Goal: Information Seeking & Learning: Check status

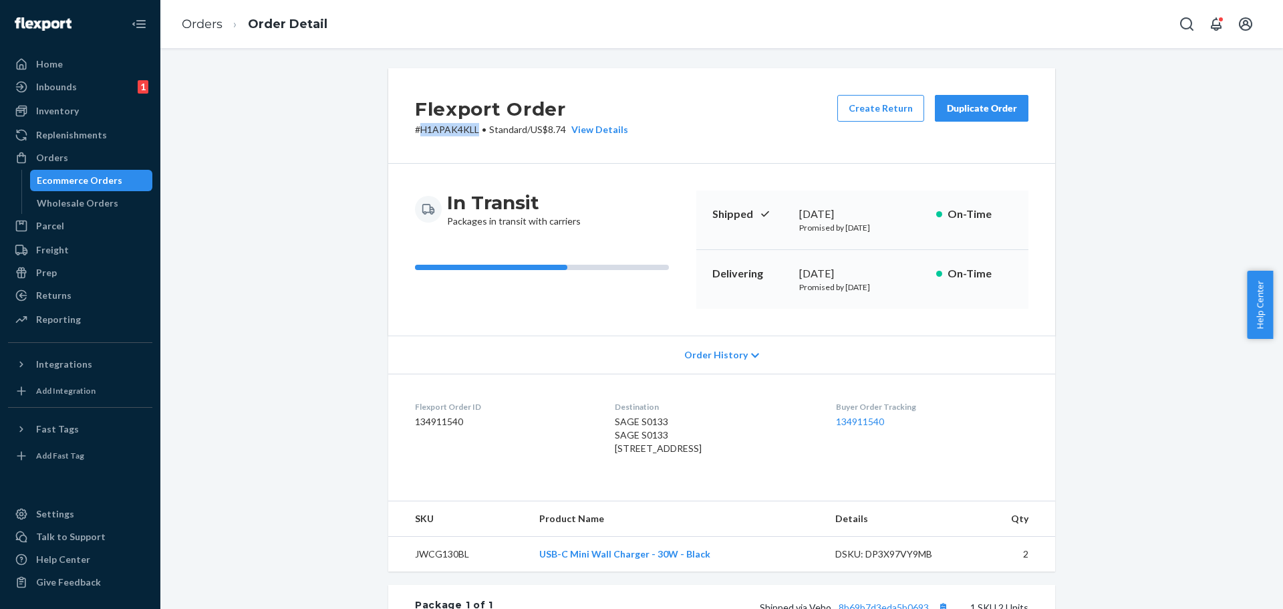
drag, startPoint x: 71, startPoint y: 182, endPoint x: 188, endPoint y: 59, distance: 169.6
click at [71, 182] on div "Ecommerce Orders" at bounding box center [80, 180] width 86 height 13
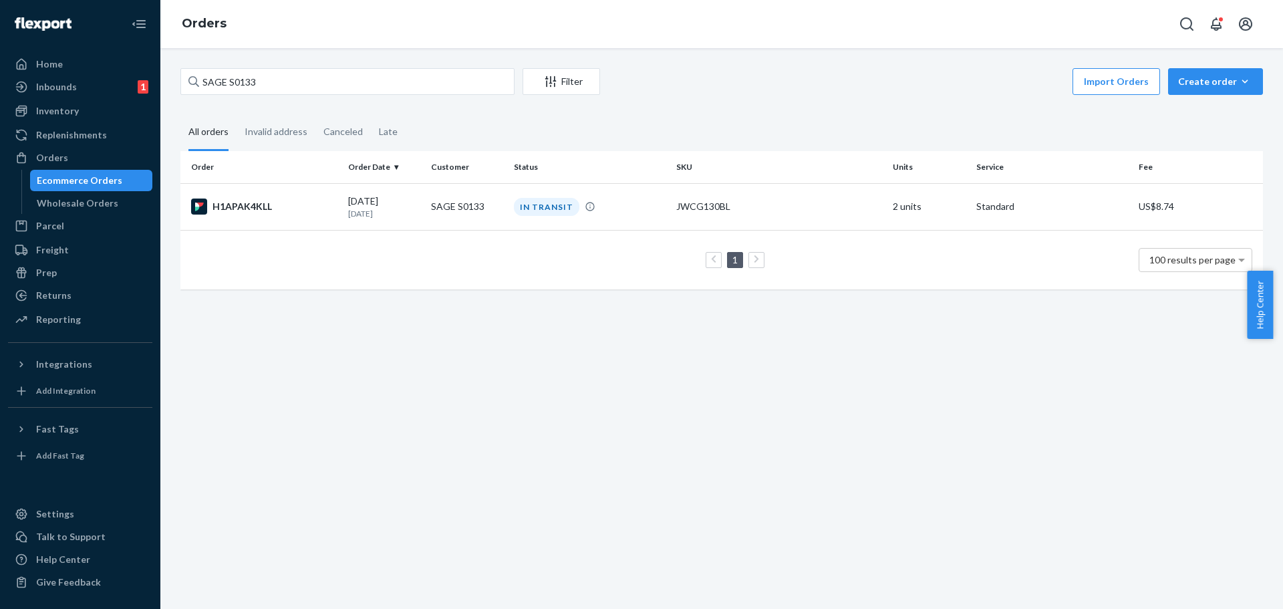
click at [71, 183] on div "Ecommerce Orders" at bounding box center [80, 180] width 86 height 13
drag, startPoint x: 283, startPoint y: 88, endPoint x: 164, endPoint y: 71, distance: 119.4
click at [164, 71] on div "SAGE S0133 Filter Import Orders Create order Ecommerce order Removal order All …" at bounding box center [721, 328] width 1122 height 561
paste input "BJB1GI07ULE"
type input "BJB1GI07ULE"
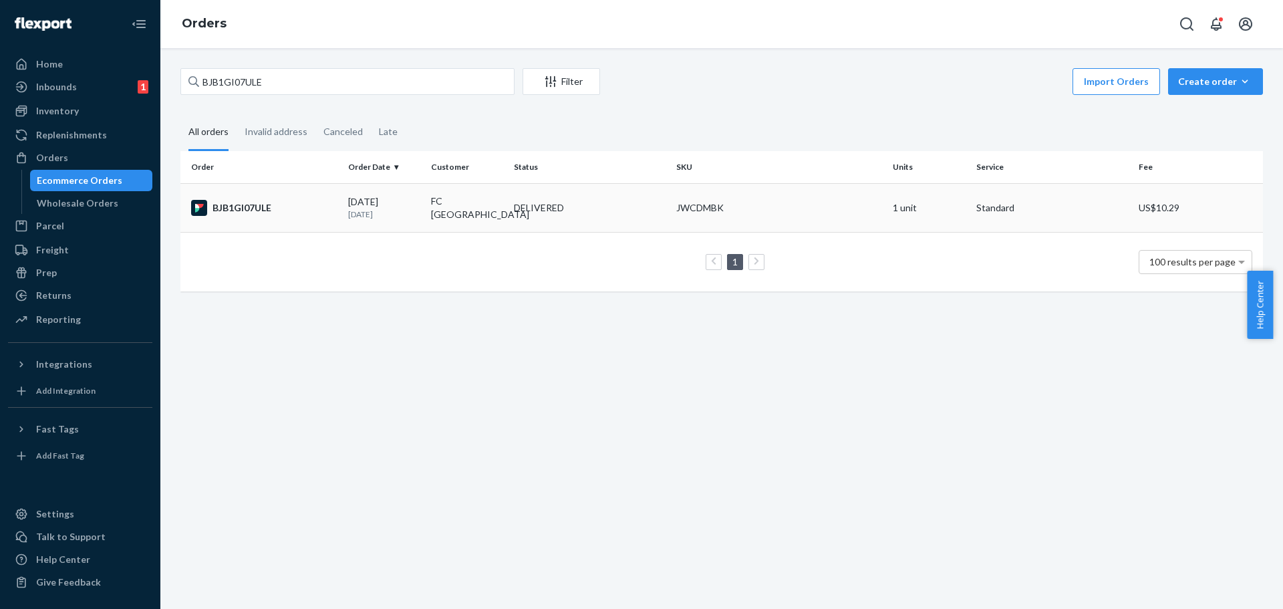
click at [427, 208] on td "FC [GEOGRAPHIC_DATA]" at bounding box center [467, 207] width 83 height 49
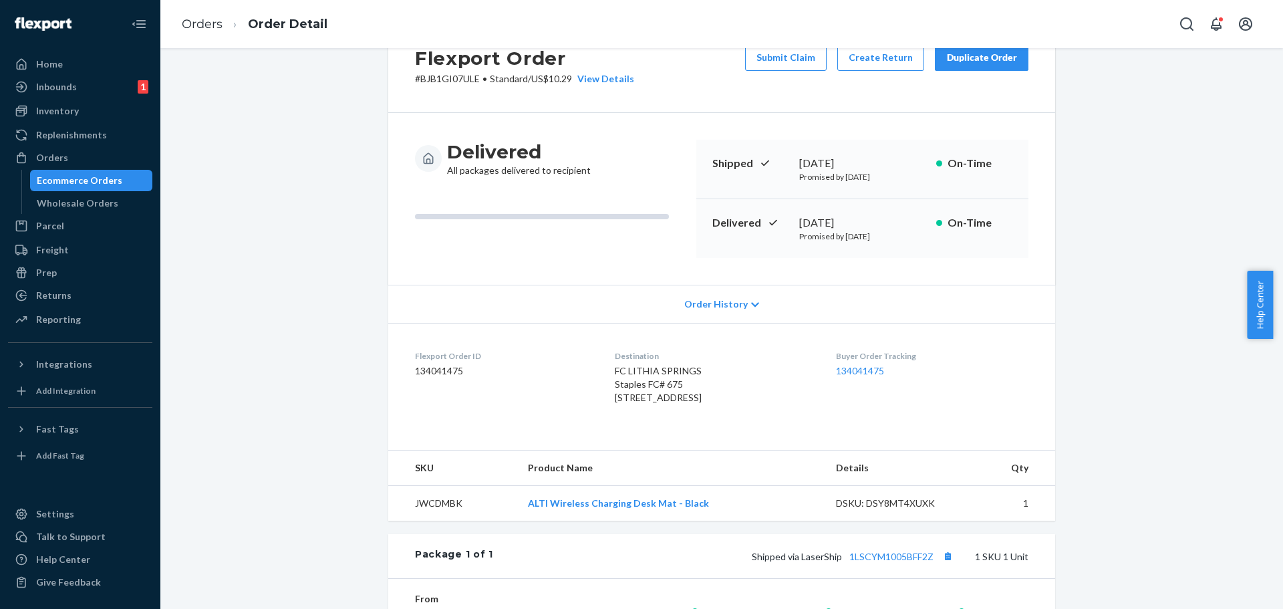
scroll to position [37, 0]
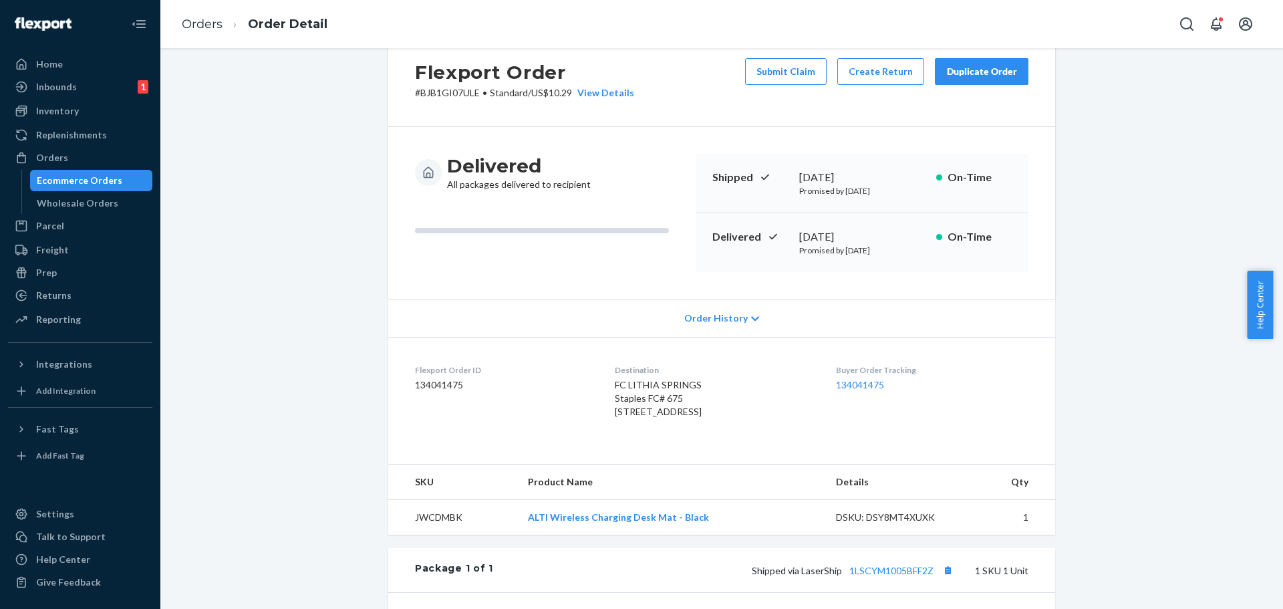
click at [436, 94] on p "# BJB1GI07ULE • Standard / US$10.29 View Details" at bounding box center [524, 92] width 219 height 13
copy p "BJB1GI07ULE"
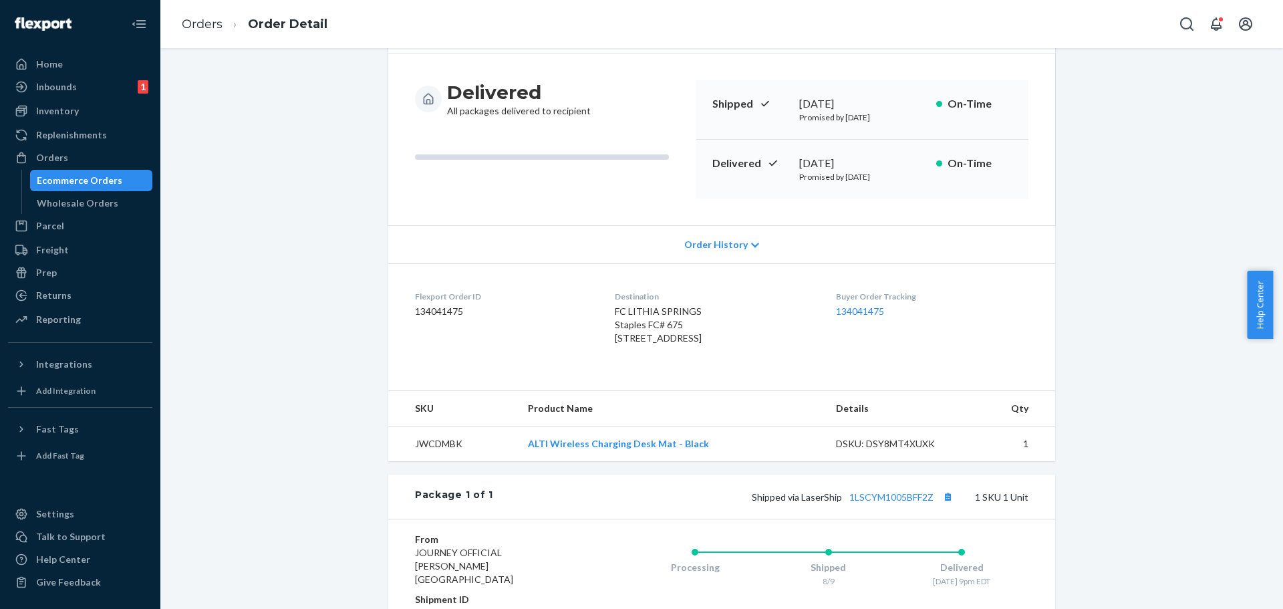
scroll to position [104, 0]
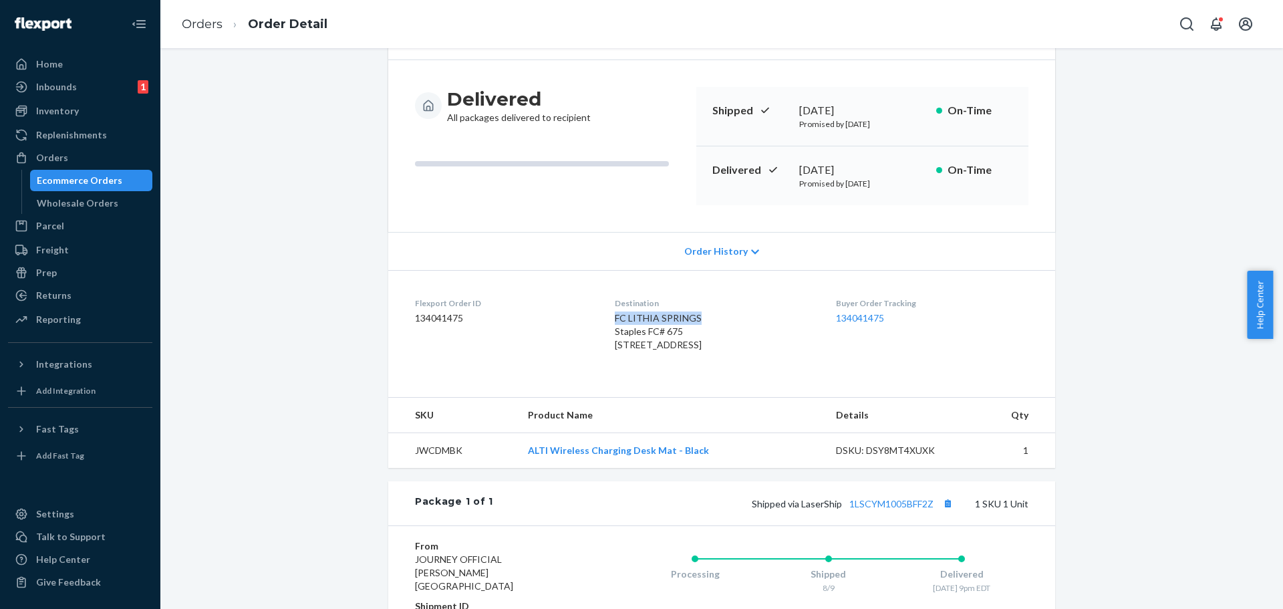
drag, startPoint x: 598, startPoint y: 318, endPoint x: 679, endPoint y: 313, distance: 81.0
click at [679, 313] on span "FC LITHIA SPRINGS Staples FC# 675 [STREET_ADDRESS]" at bounding box center [658, 331] width 87 height 38
drag, startPoint x: 604, startPoint y: 319, endPoint x: 679, endPoint y: 321, distance: 74.9
click at [679, 321] on dl "Flexport Order ID 134041475 Destination FC [GEOGRAPHIC_DATA] Staples FC# 675 [S…" at bounding box center [721, 327] width 667 height 114
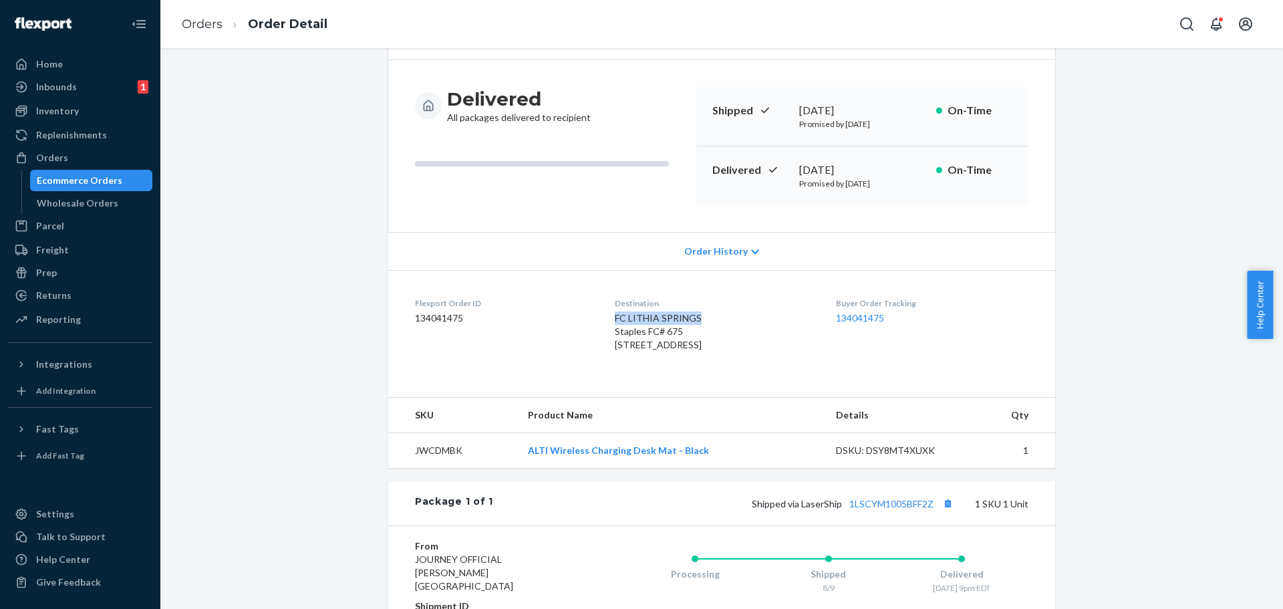
copy span "FC [GEOGRAPHIC_DATA]"
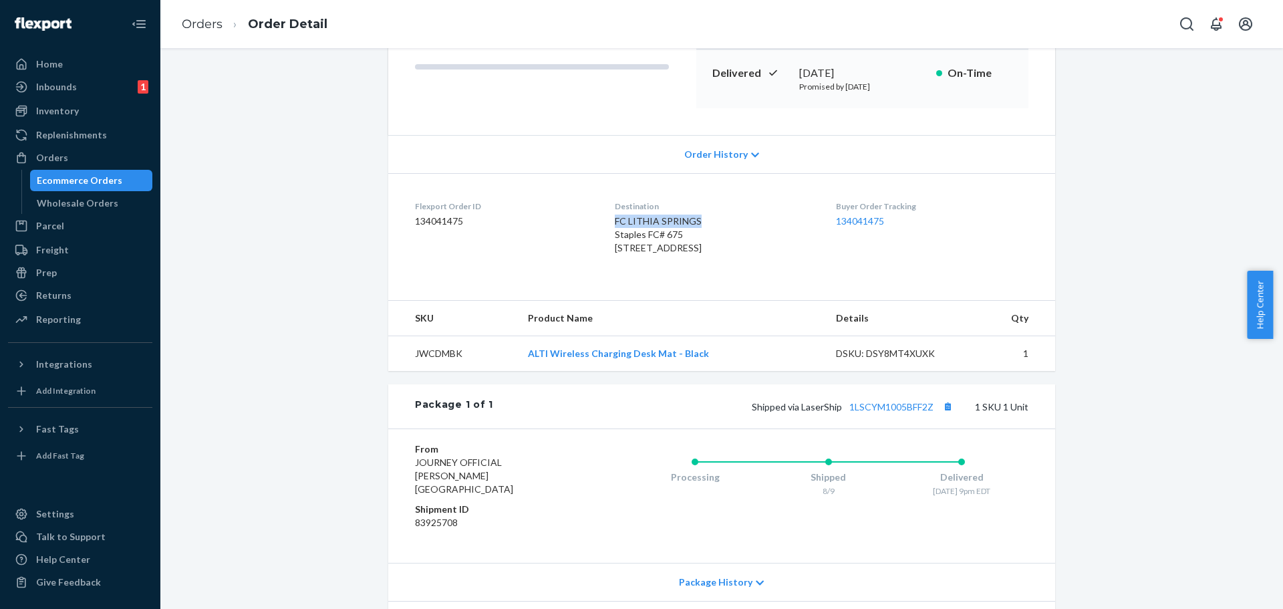
scroll to position [304, 0]
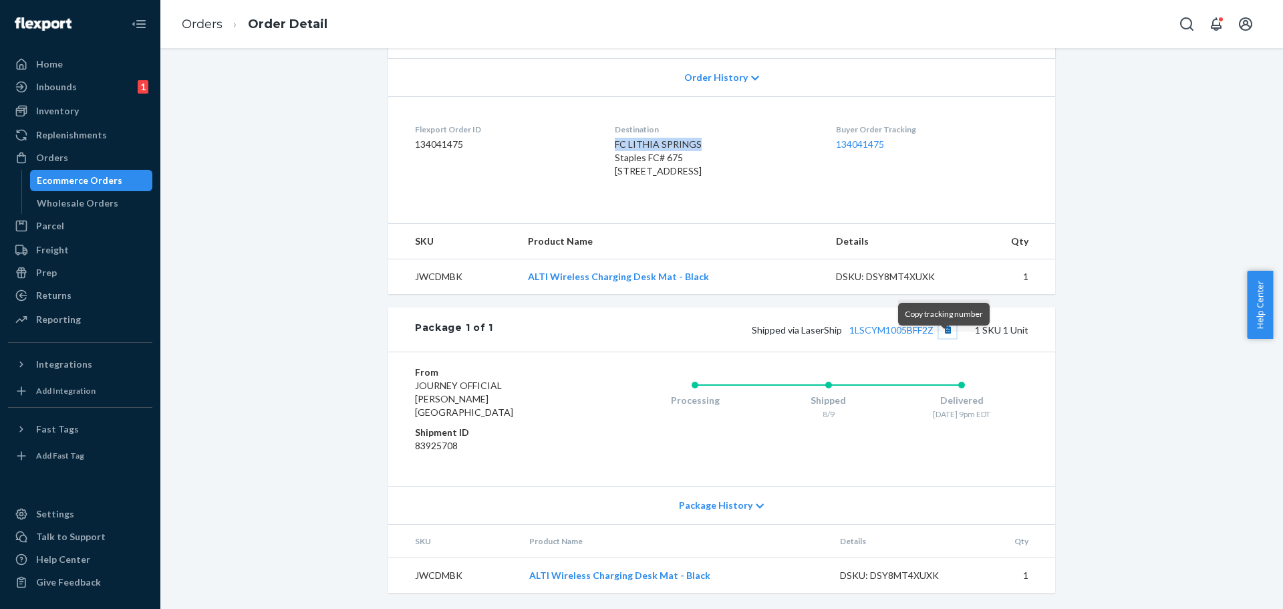
click at [945, 338] on button "Copy tracking number" at bounding box center [947, 329] width 17 height 17
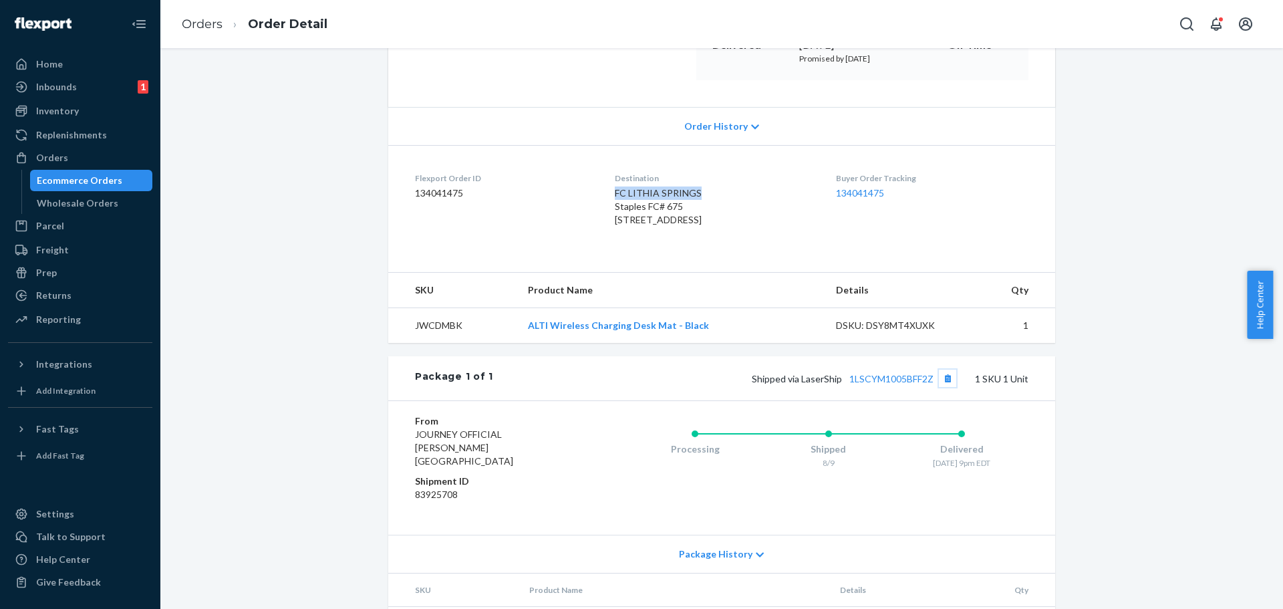
scroll to position [0, 0]
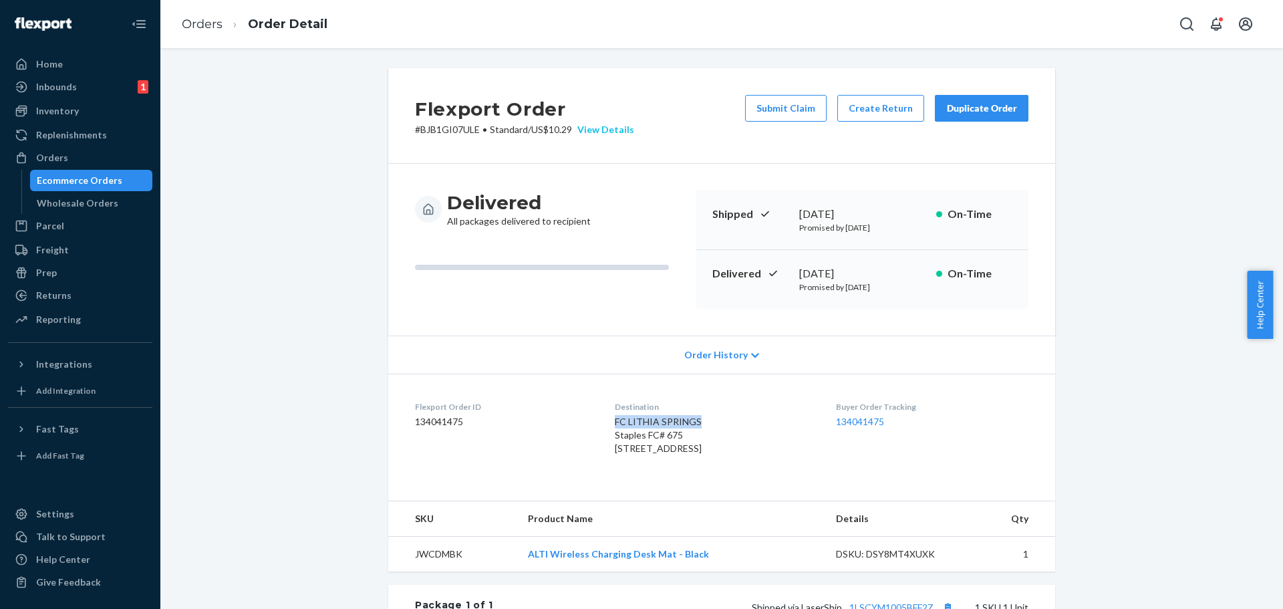
click at [593, 130] on div "View Details" at bounding box center [603, 129] width 62 height 13
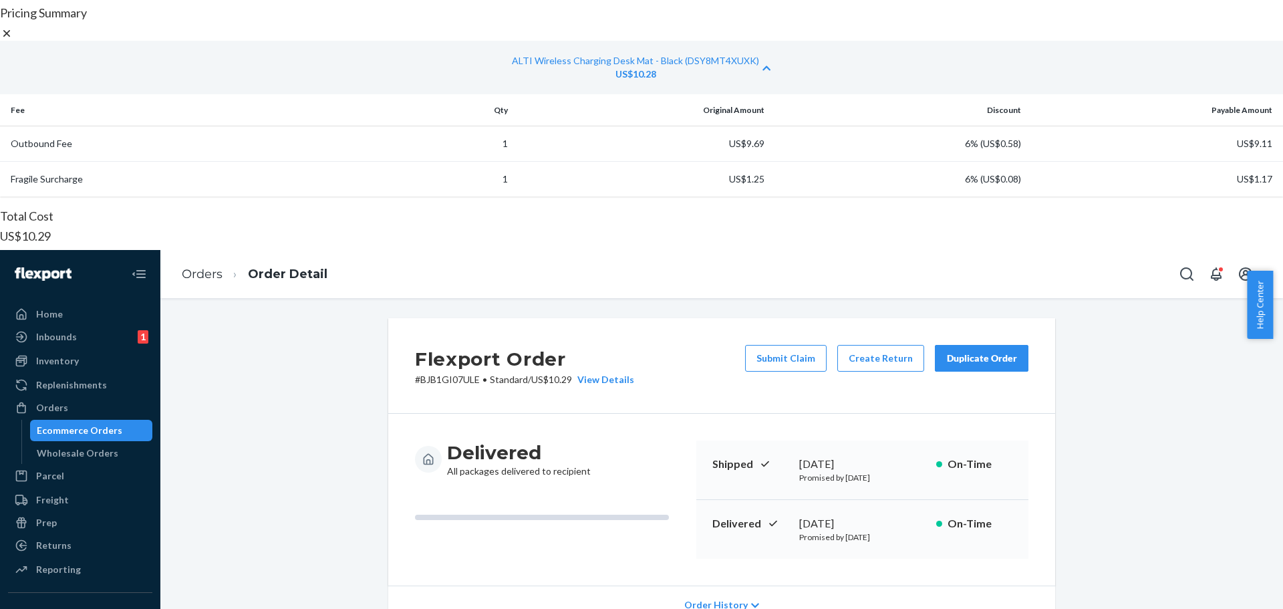
click at [13, 40] on icon at bounding box center [6, 33] width 13 height 13
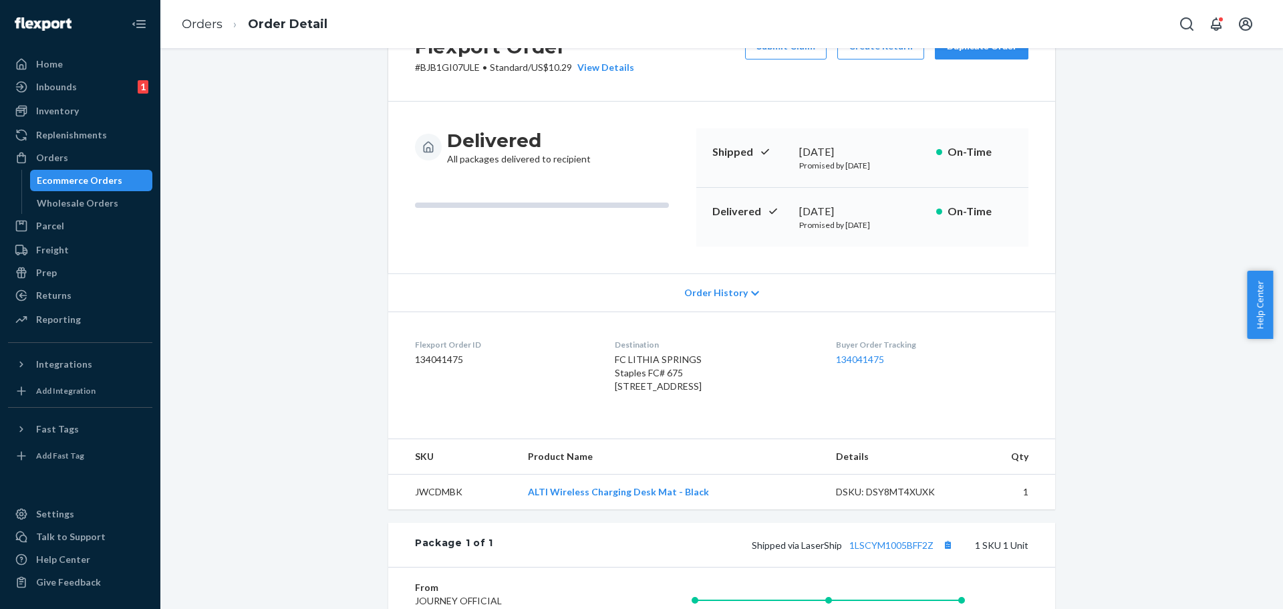
scroll to position [304, 0]
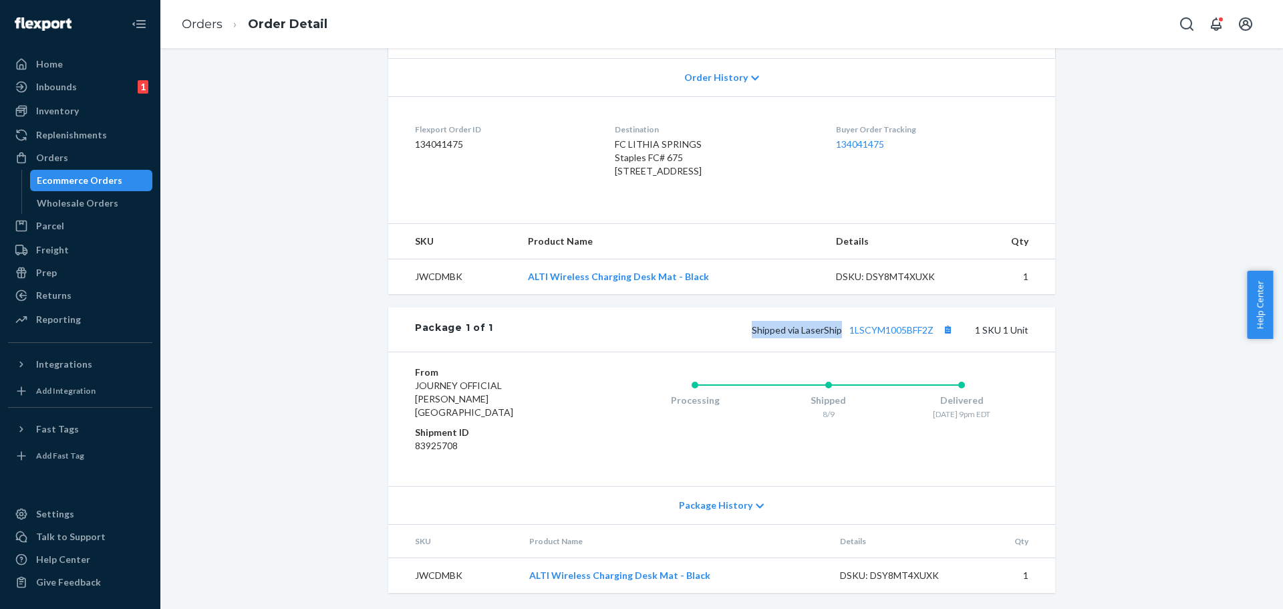
drag, startPoint x: 748, startPoint y: 343, endPoint x: 835, endPoint y: 343, distance: 87.5
click at [835, 338] on div "Shipped via LaserShip 1LSCYM1005BFF2Z 1 SKU 1 Unit" at bounding box center [760, 329] width 535 height 17
copy span "Shipped via LaserShip"
click at [907, 335] on link "1LSCYM1005BFF2Z" at bounding box center [891, 329] width 84 height 11
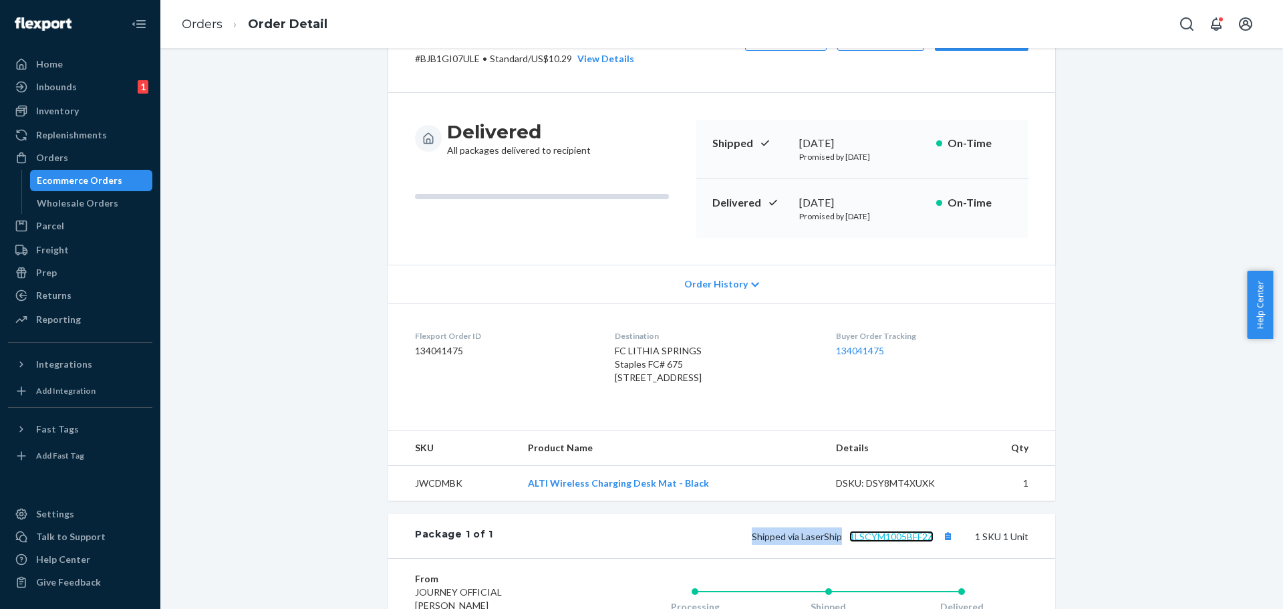
scroll to position [0, 0]
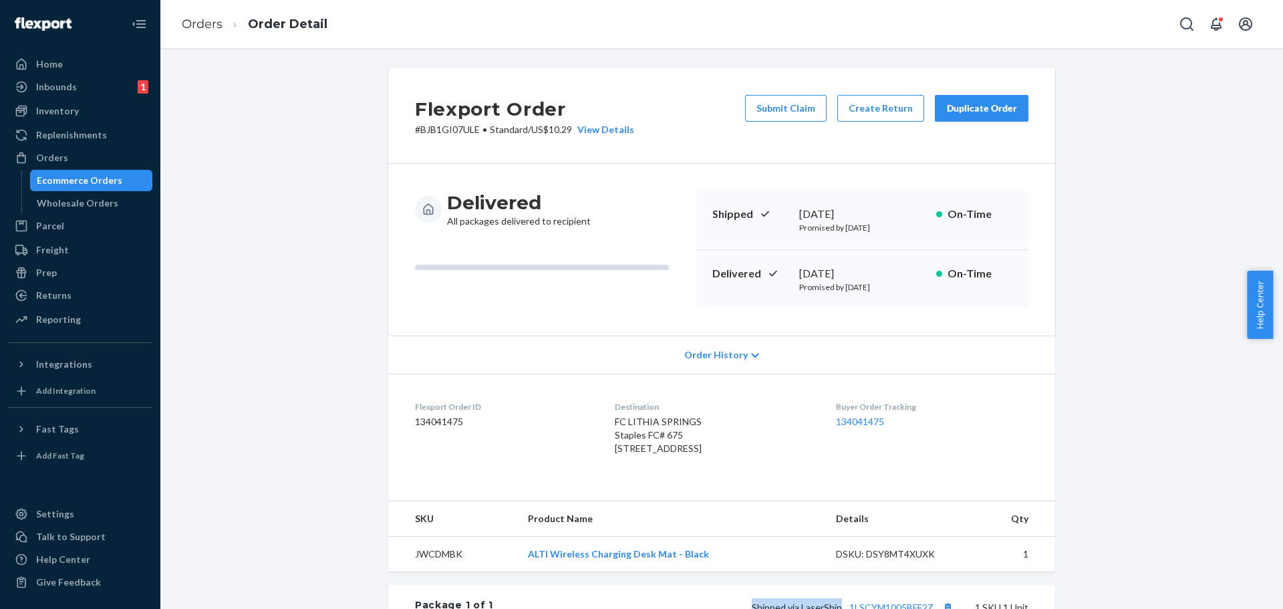
click at [67, 181] on div "Ecommerce Orders" at bounding box center [80, 180] width 86 height 13
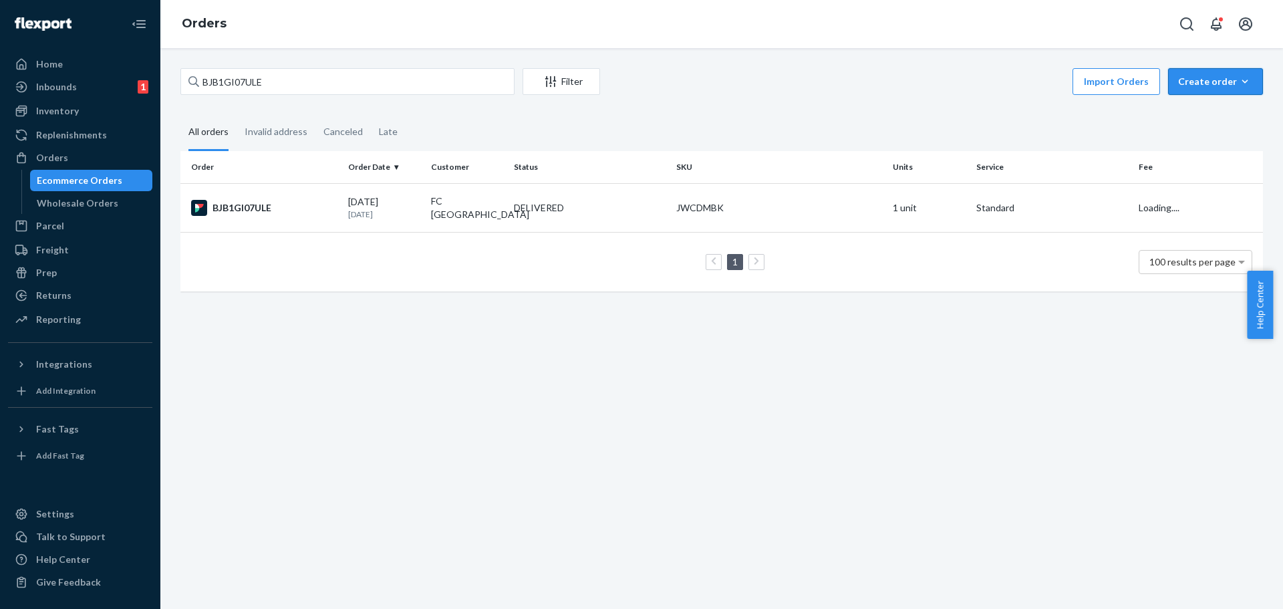
click at [1182, 77] on div "Create order" at bounding box center [1215, 81] width 75 height 13
click at [1198, 102] on span "Ecommerce order" at bounding box center [1179, 97] width 73 height 9
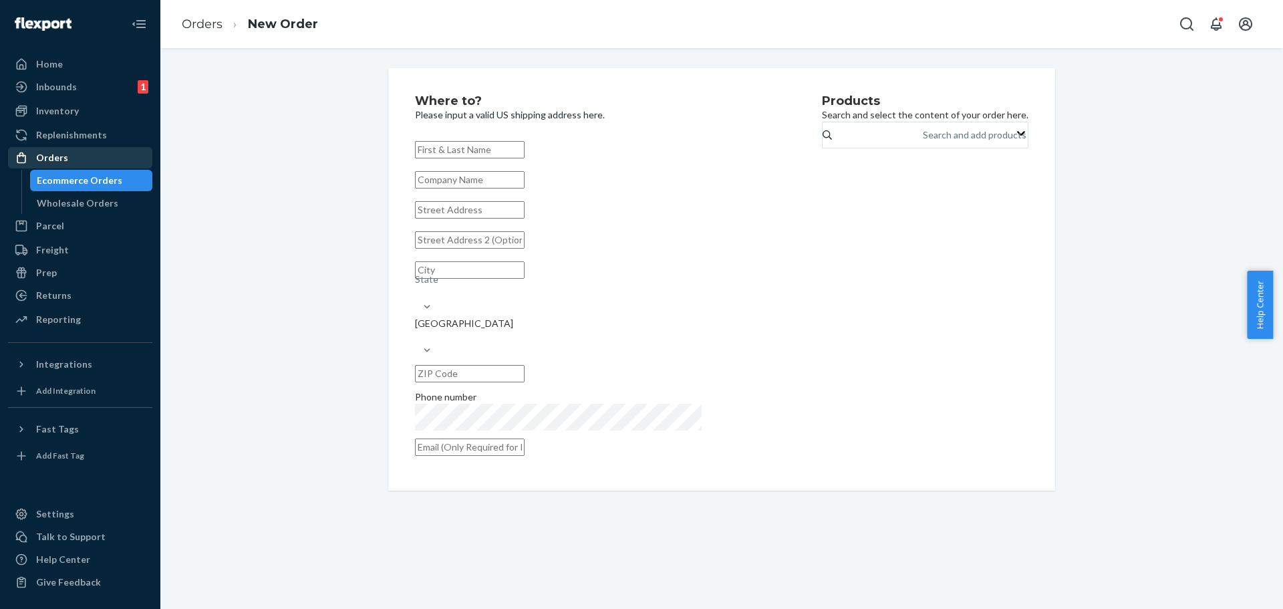
click at [52, 159] on div "Orders" at bounding box center [52, 157] width 32 height 13
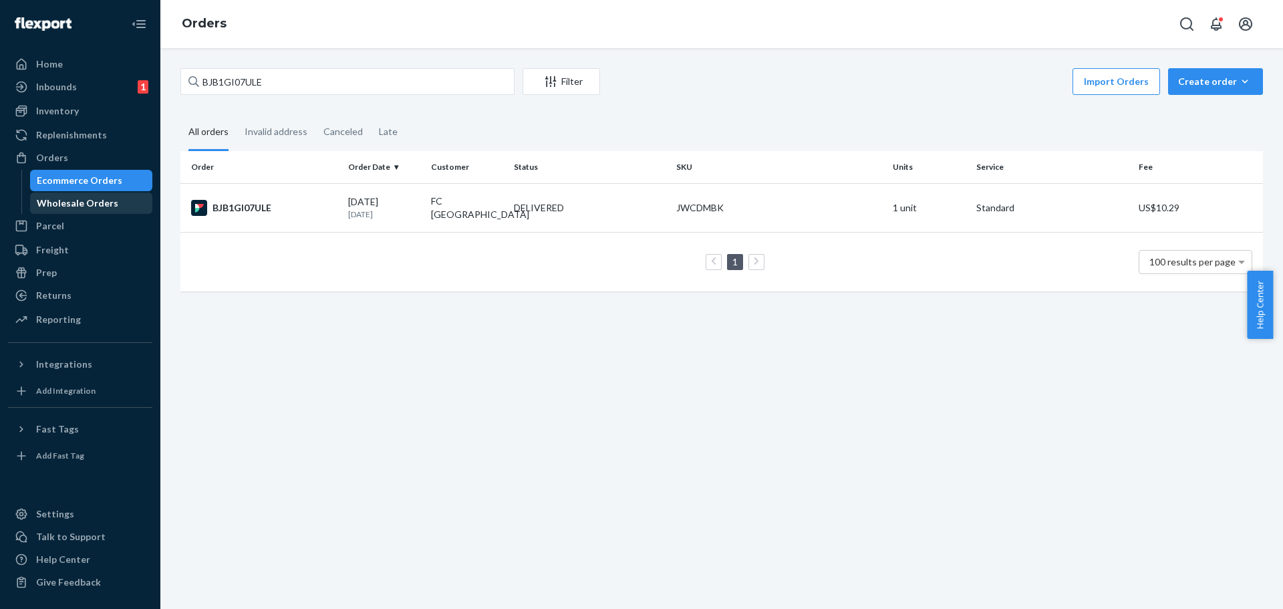
click at [61, 202] on div "Wholesale Orders" at bounding box center [78, 202] width 82 height 13
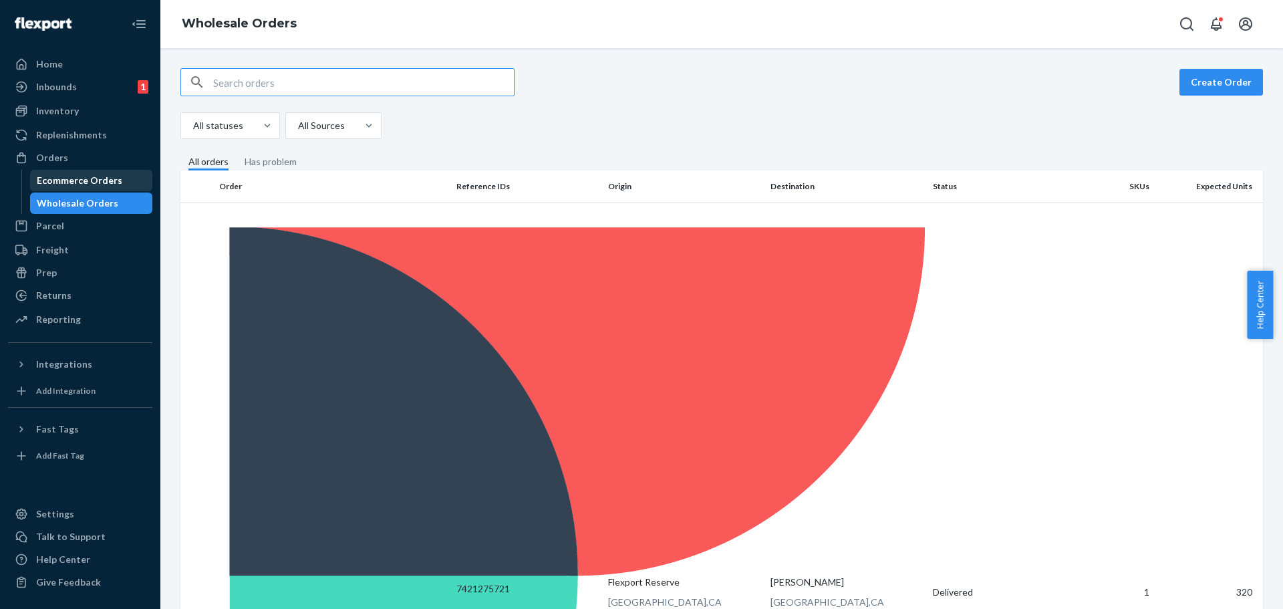
click at [72, 182] on div "Ecommerce Orders" at bounding box center [80, 180] width 86 height 13
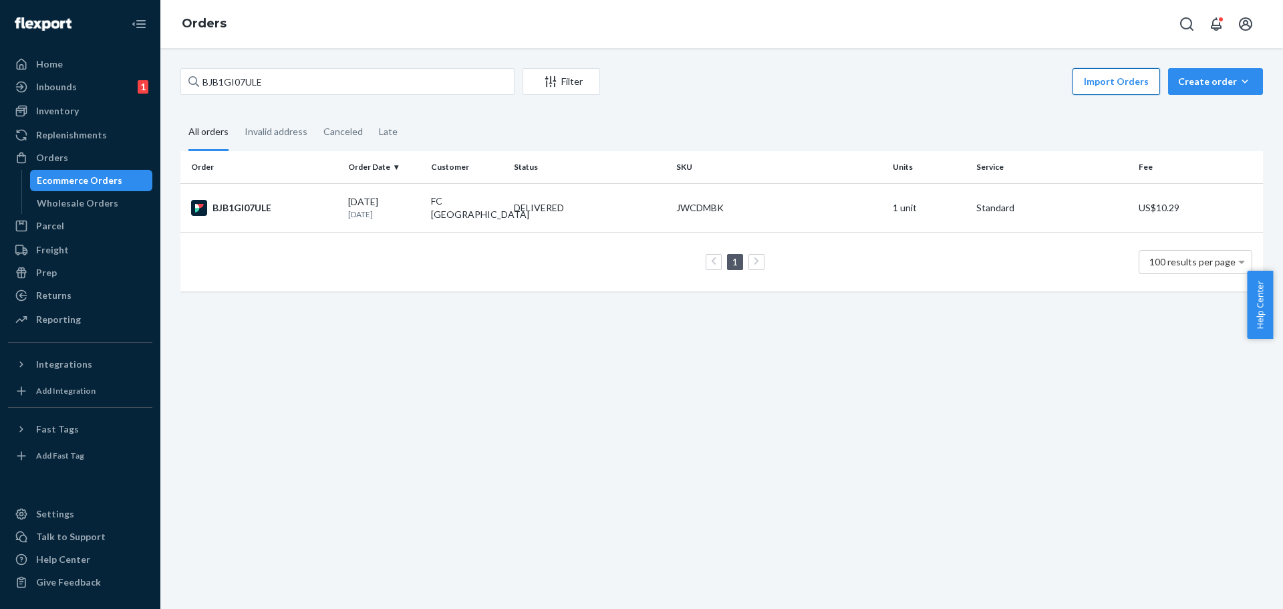
click at [1118, 92] on button "Import Orders" at bounding box center [1116, 81] width 88 height 27
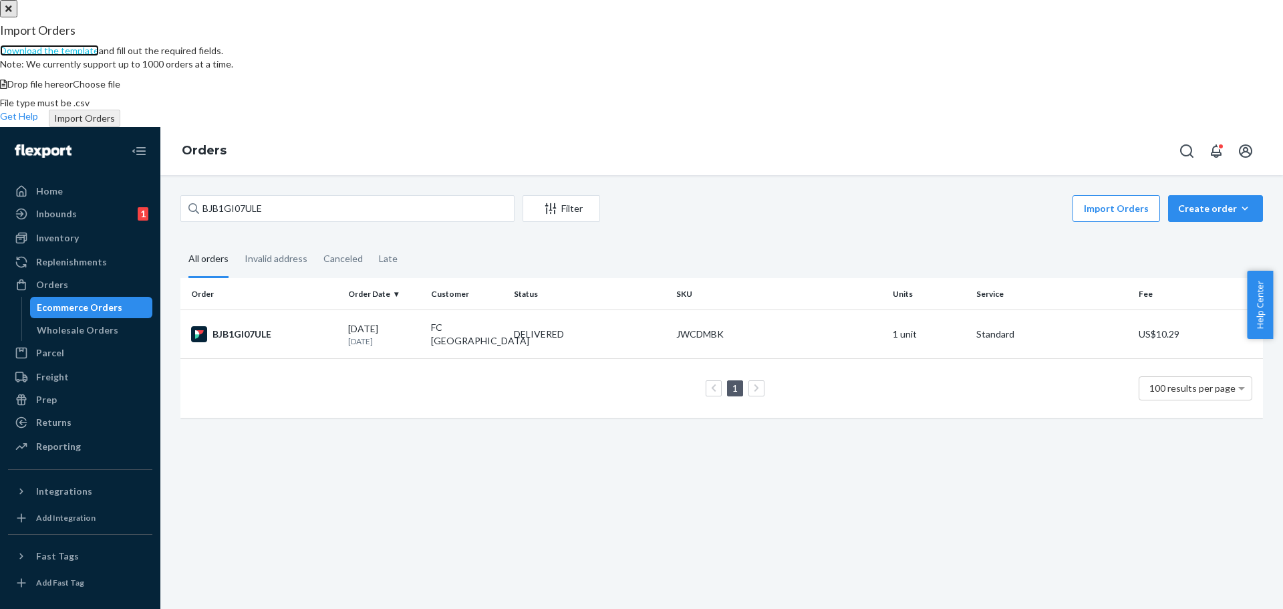
click at [99, 56] on link "Download the template" at bounding box center [49, 50] width 99 height 11
click at [17, 17] on button "Close" at bounding box center [8, 8] width 17 height 17
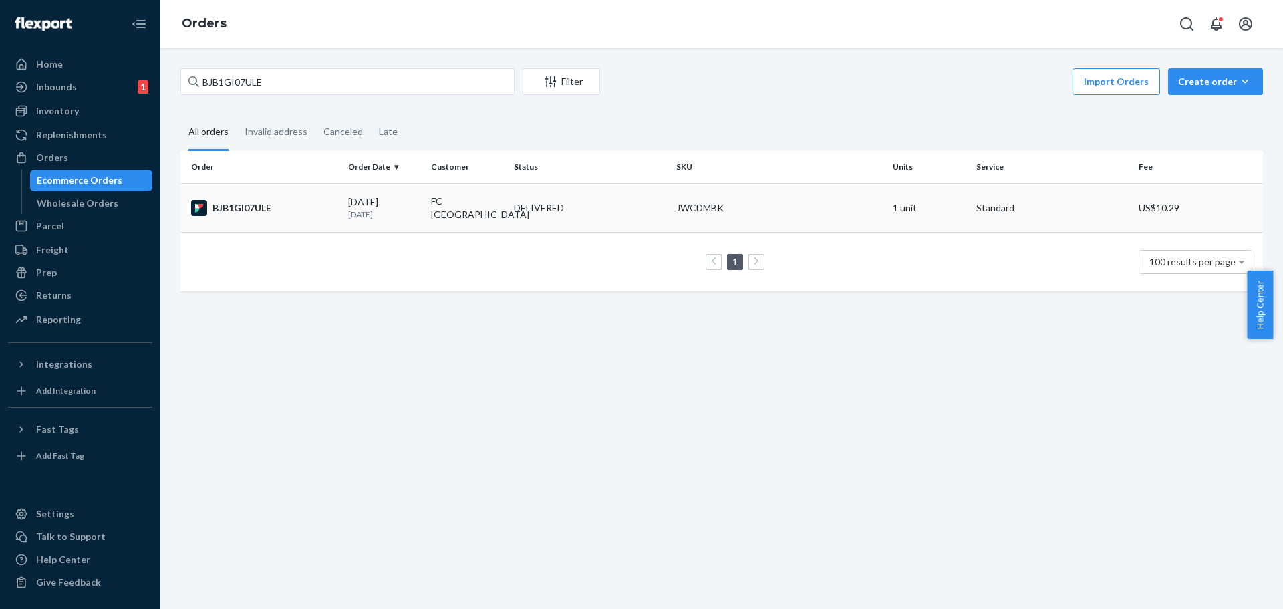
click at [245, 206] on div "BJB1GI07ULE" at bounding box center [264, 208] width 146 height 16
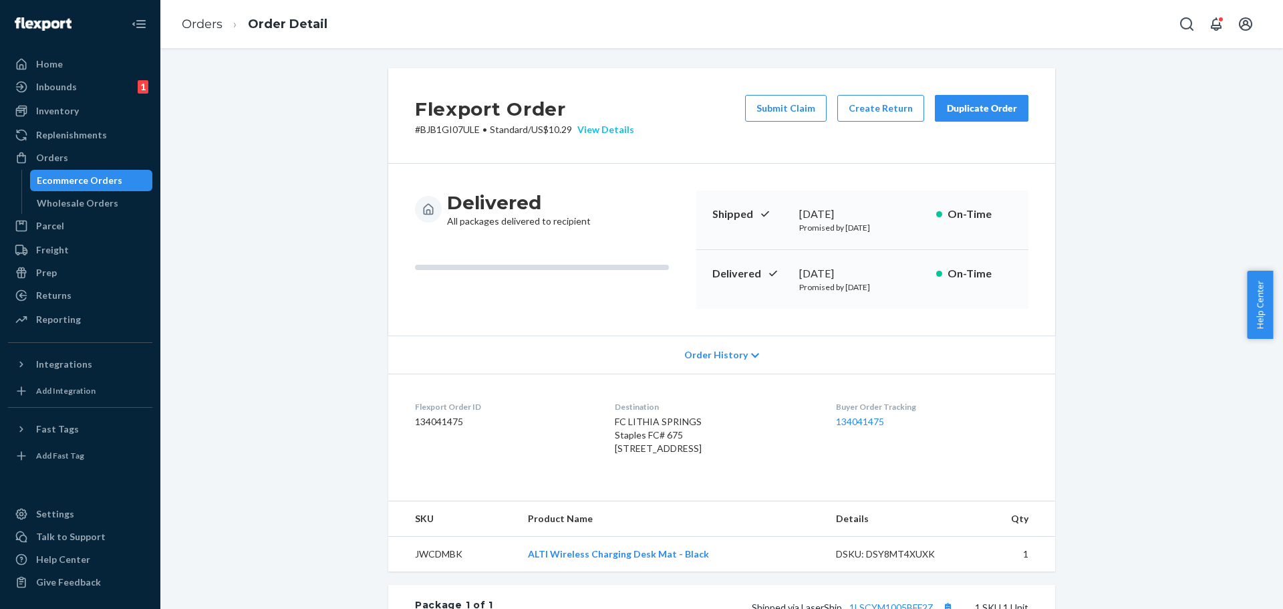
click at [595, 132] on div "View Details" at bounding box center [603, 129] width 62 height 13
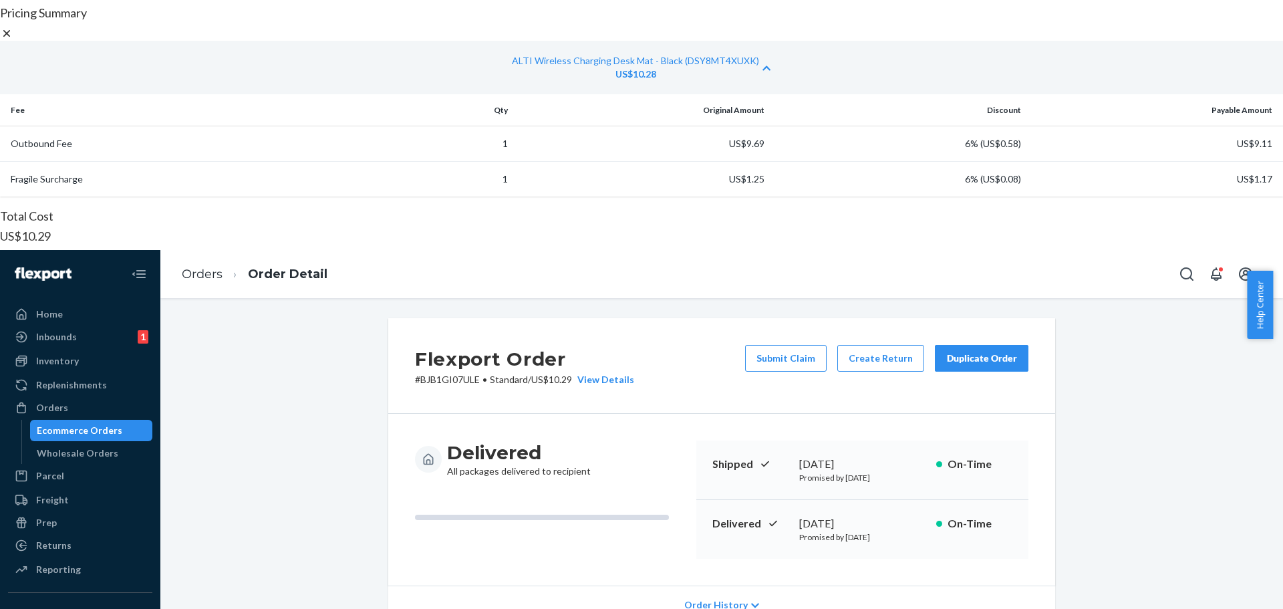
click at [13, 40] on icon at bounding box center [6, 33] width 13 height 13
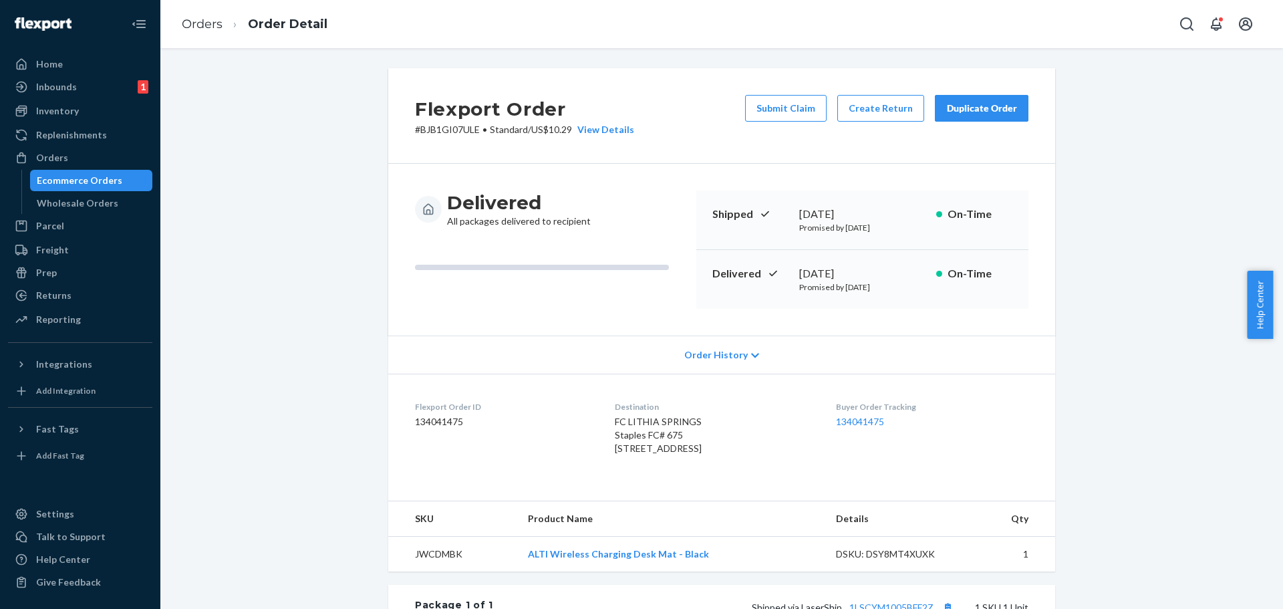
click at [436, 130] on p "# BJB1GI07ULE • Standard / US$10.29 View Details" at bounding box center [524, 129] width 219 height 13
drag, startPoint x: 65, startPoint y: 179, endPoint x: 63, endPoint y: 200, distance: 20.8
click at [65, 179] on div "Ecommerce Orders" at bounding box center [80, 180] width 86 height 13
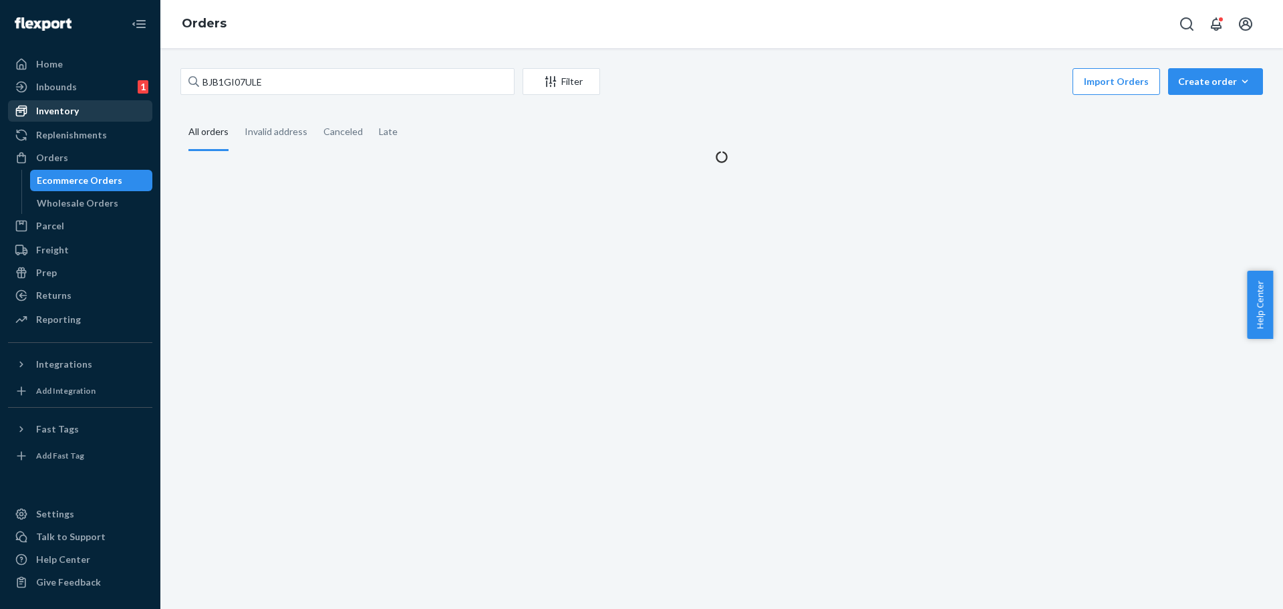
click at [60, 110] on div "Inventory" at bounding box center [57, 110] width 43 height 13
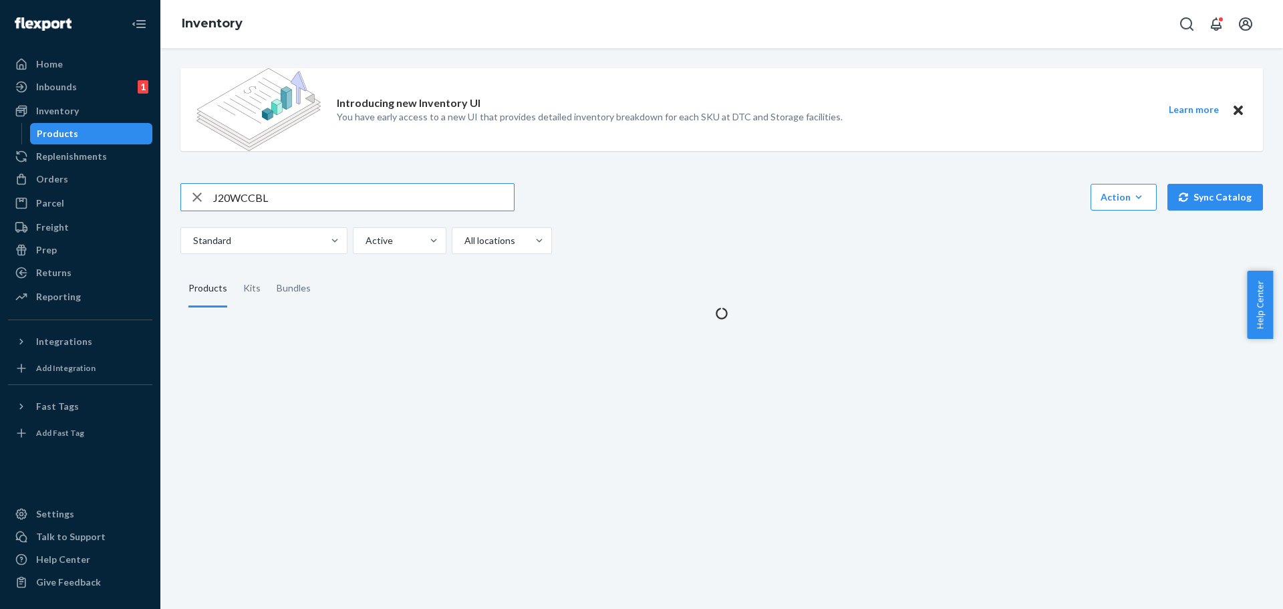
drag, startPoint x: 291, startPoint y: 190, endPoint x: 165, endPoint y: 193, distance: 125.6
click at [165, 193] on div "Introducing new Inventory UI You have early access to a new UI that provides de…" at bounding box center [721, 328] width 1122 height 561
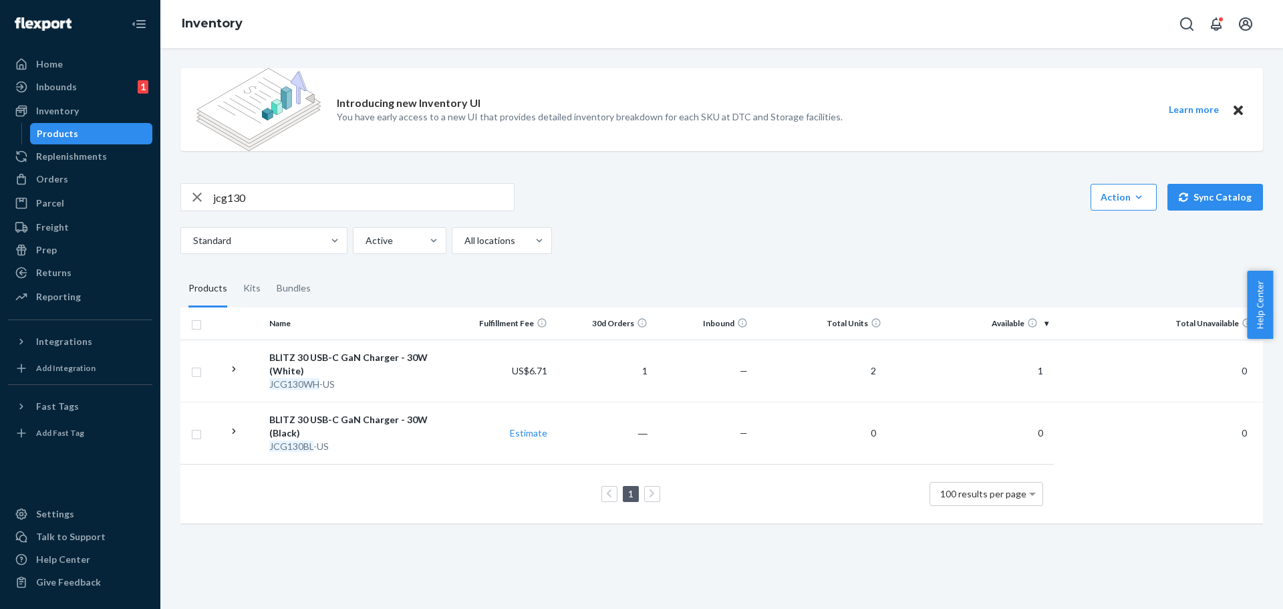
click at [268, 198] on input "jcg130" at bounding box center [363, 197] width 301 height 27
click at [281, 196] on input "jcg130" at bounding box center [363, 197] width 301 height 27
type input "j"
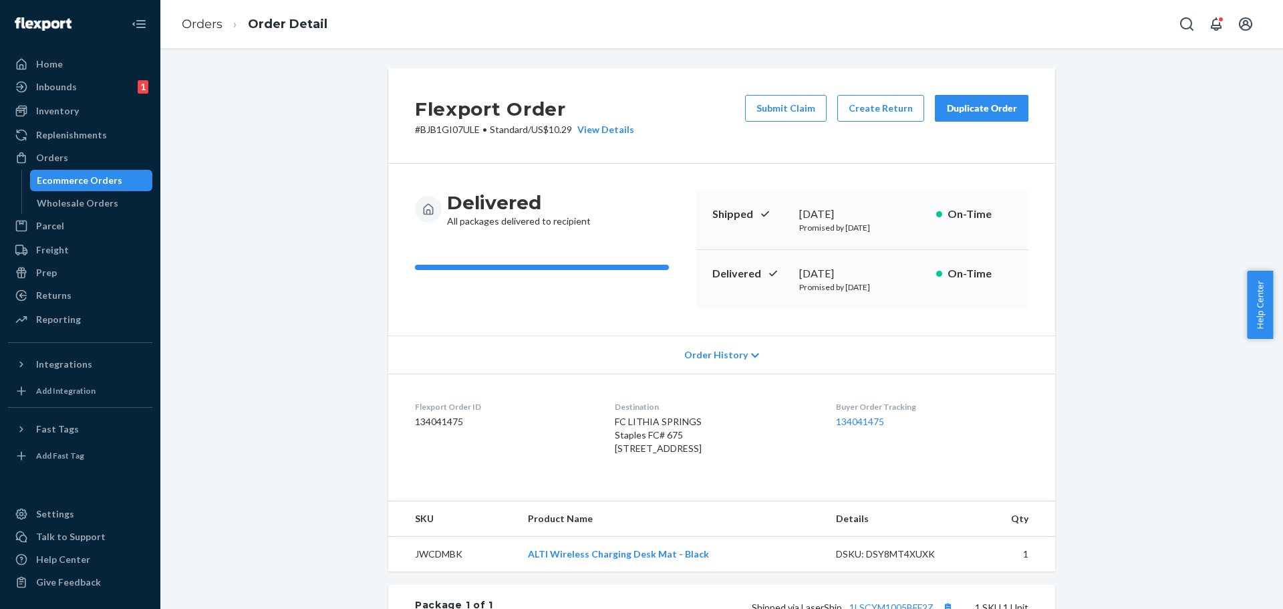
click at [1272, 18] on div "Orders Order Detail" at bounding box center [721, 24] width 1122 height 48
click at [822, 0] on div "Orders Order Detail" at bounding box center [721, 24] width 1122 height 48
click at [65, 180] on div "Ecommerce Orders" at bounding box center [80, 180] width 86 height 13
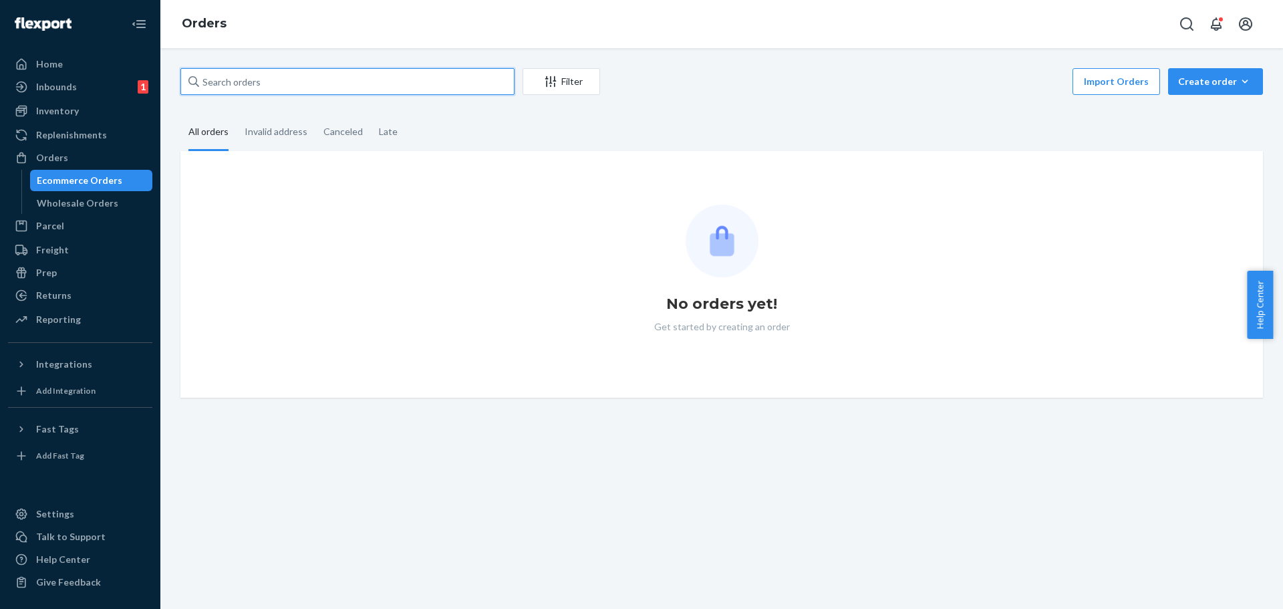
click at [269, 77] on input "text" at bounding box center [347, 81] width 334 height 27
paste input "HJMWLDPUEG"
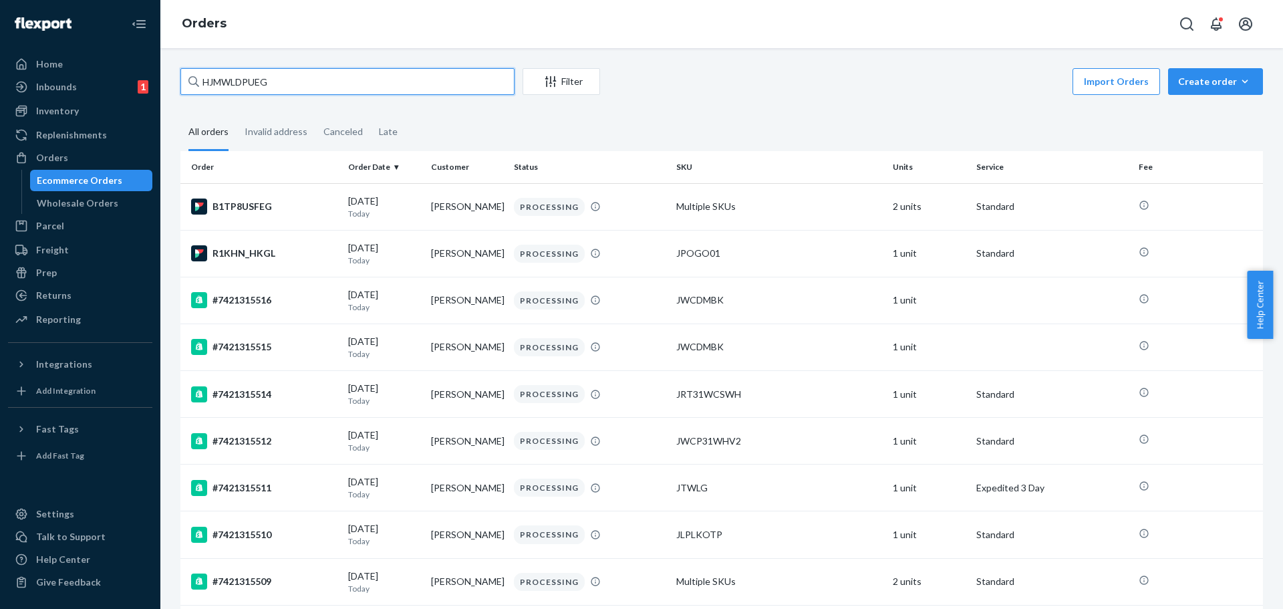
click at [326, 84] on input "HJMWLDPUEG" at bounding box center [347, 81] width 334 height 27
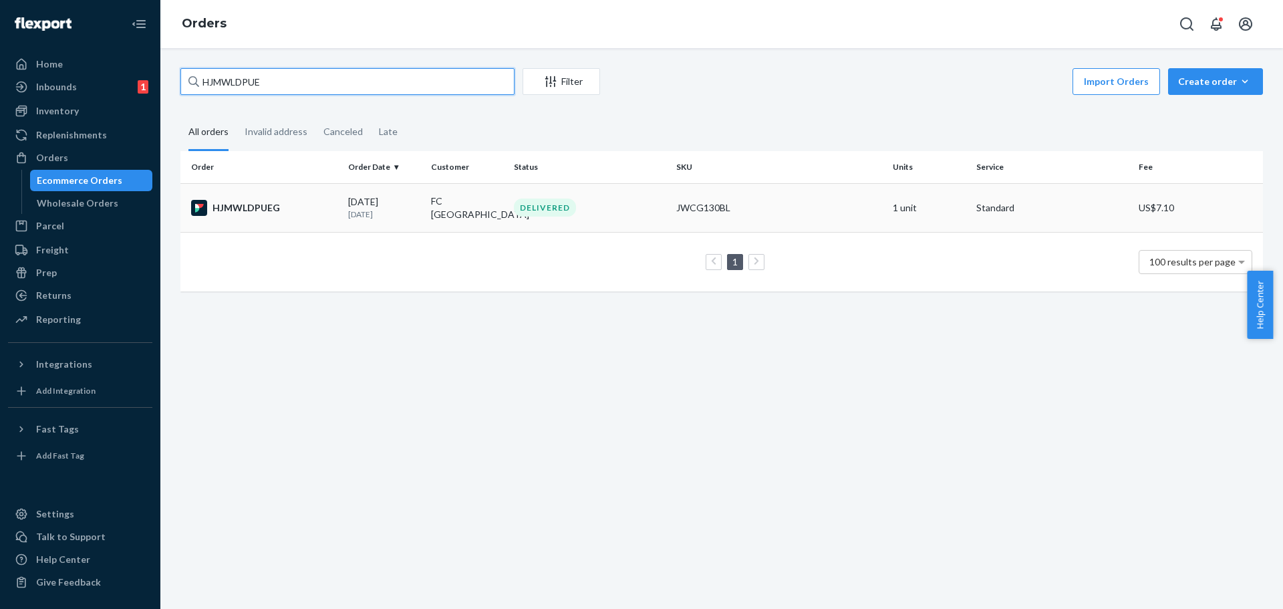
type input "HJMWLDPUE"
click at [318, 208] on div "HJMWLDPUEG" at bounding box center [264, 208] width 146 height 16
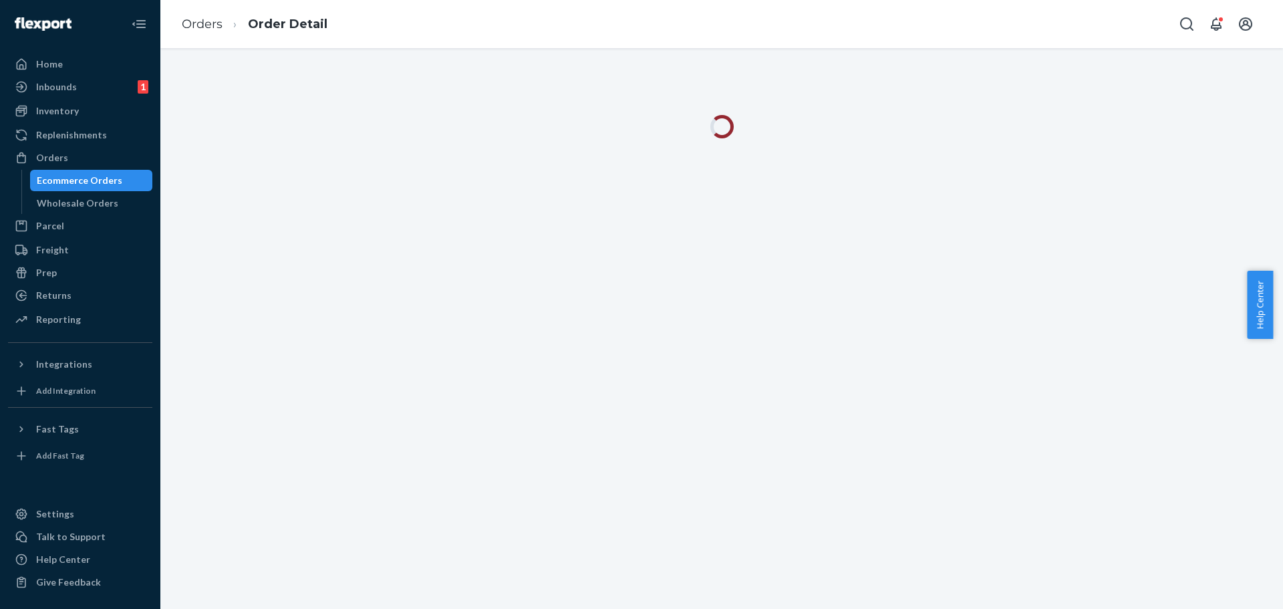
click at [54, 183] on div "Ecommerce Orders" at bounding box center [80, 180] width 86 height 13
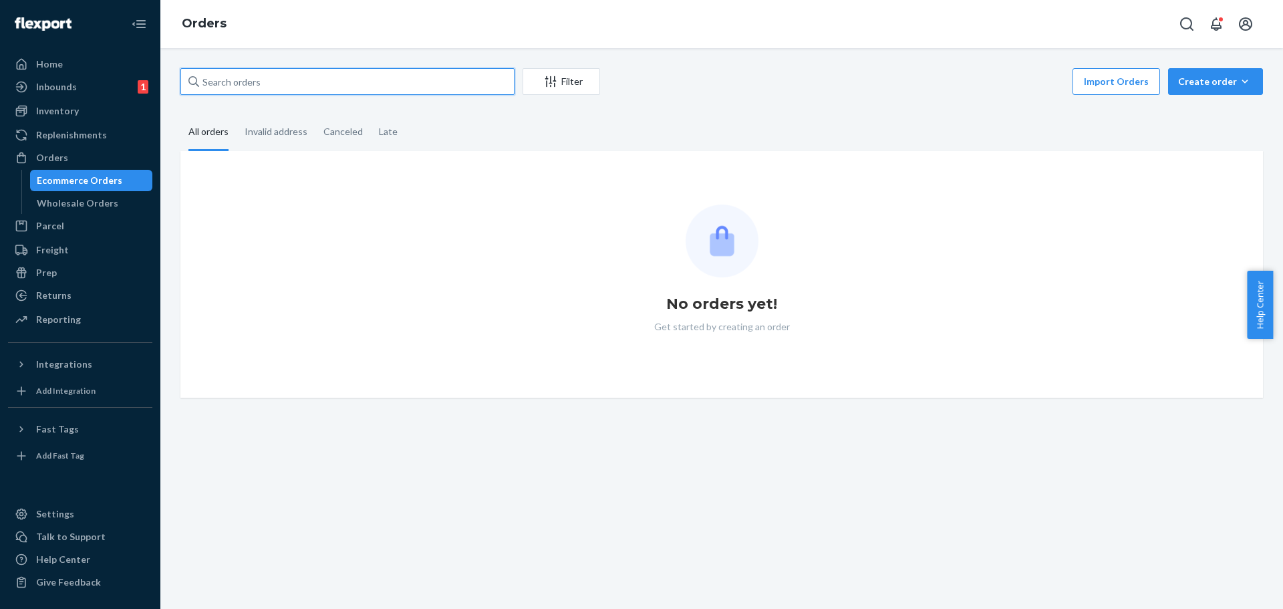
click at [263, 79] on input "text" at bounding box center [347, 81] width 334 height 27
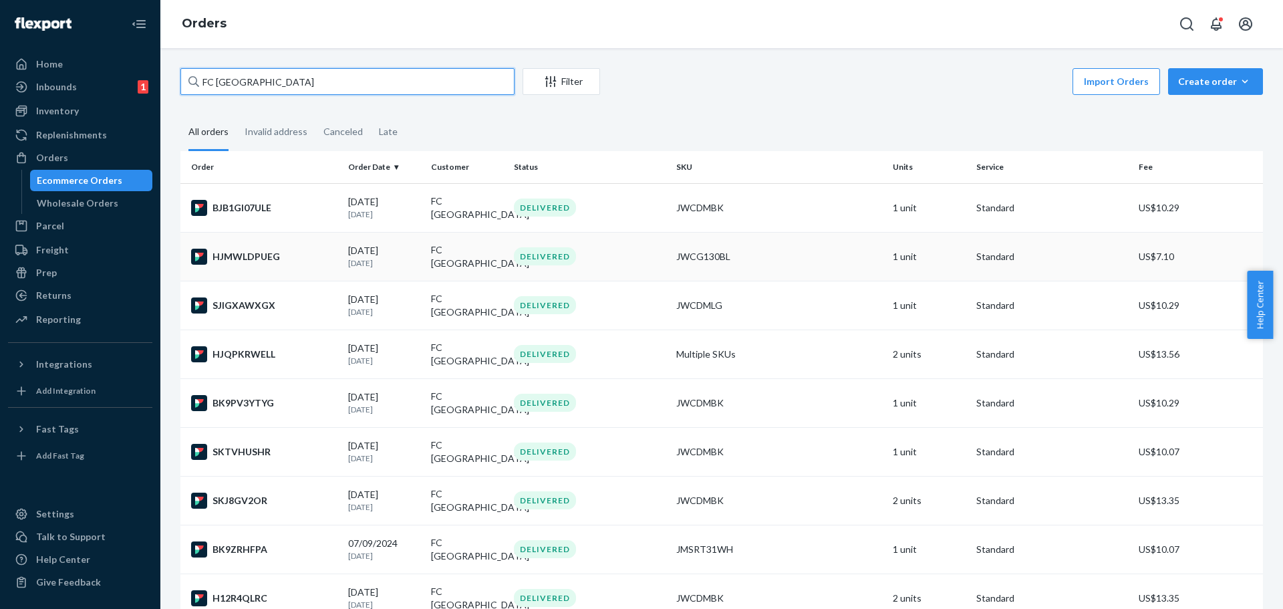
type input "FC Lithia Springs"
click at [378, 259] on p "1 month ago" at bounding box center [384, 262] width 72 height 11
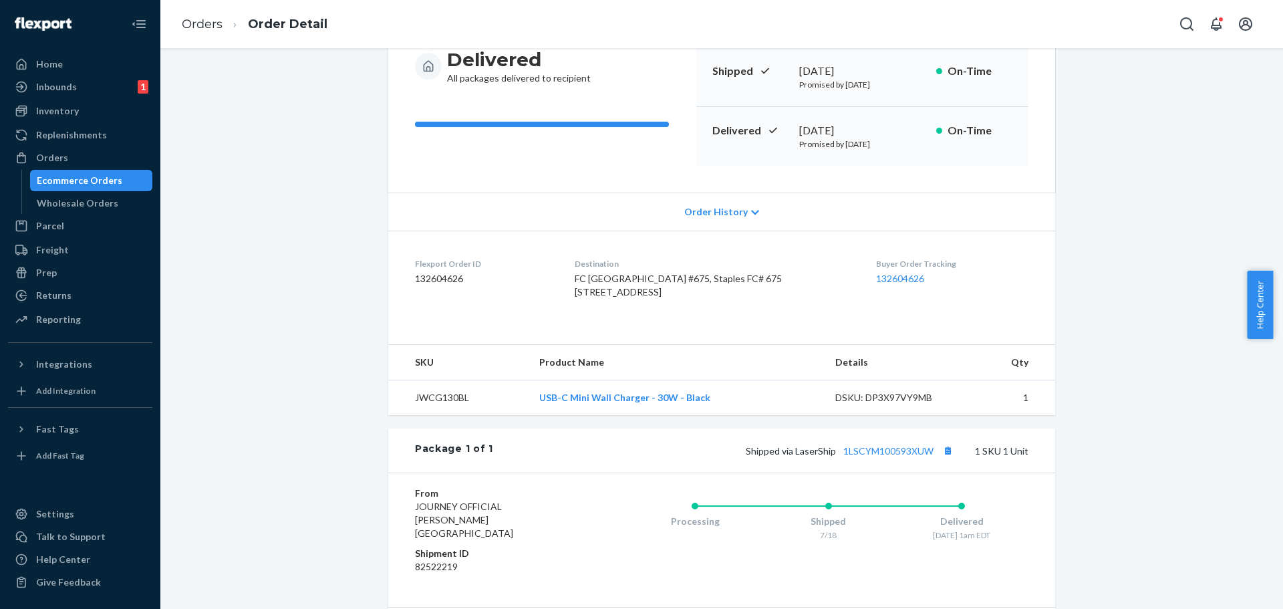
scroll to position [291, 0]
